Goal: Use online tool/utility: Utilize a website feature to perform a specific function

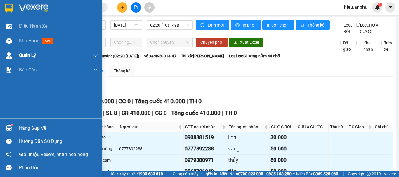
drag, startPoint x: 8, startPoint y: 43, endPoint x: 63, endPoint y: 54, distance: 55.9
click at [9, 43] on img at bounding box center [9, 41] width 6 height 6
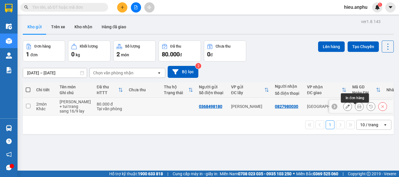
click at [355, 108] on button at bounding box center [359, 107] width 8 height 10
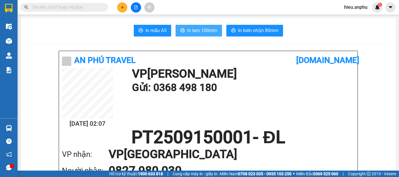
click at [188, 31] on span "In tem 100mm" at bounding box center [202, 30] width 30 height 7
click at [195, 26] on button "In tem 100mm" at bounding box center [198, 31] width 46 height 12
click at [194, 27] on span "In tem 100mm" at bounding box center [202, 30] width 30 height 7
